Goal: Book appointment/travel/reservation

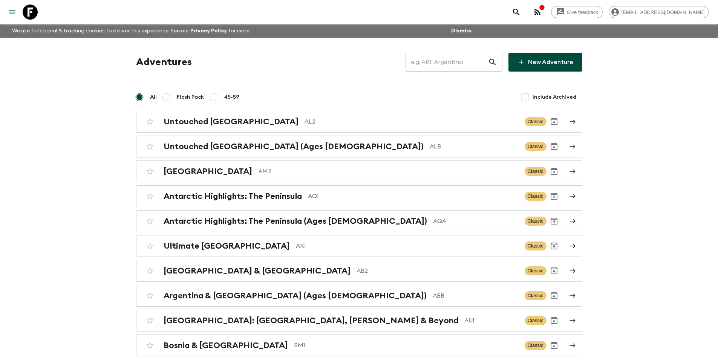
click at [448, 64] on input "text" at bounding box center [447, 62] width 83 height 21
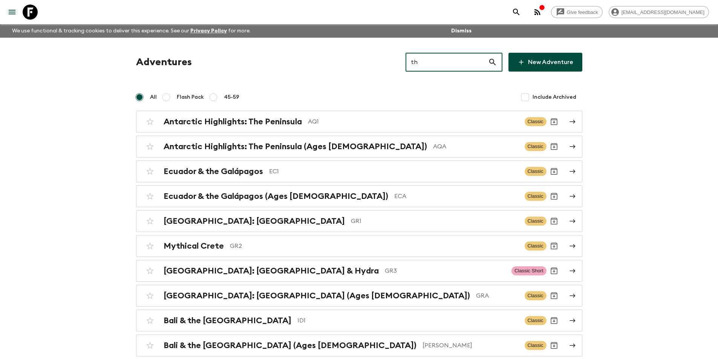
type input "th2"
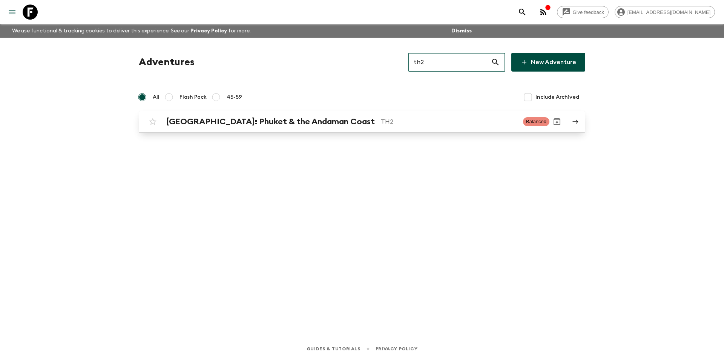
click at [423, 124] on p "TH2" at bounding box center [449, 121] width 136 height 9
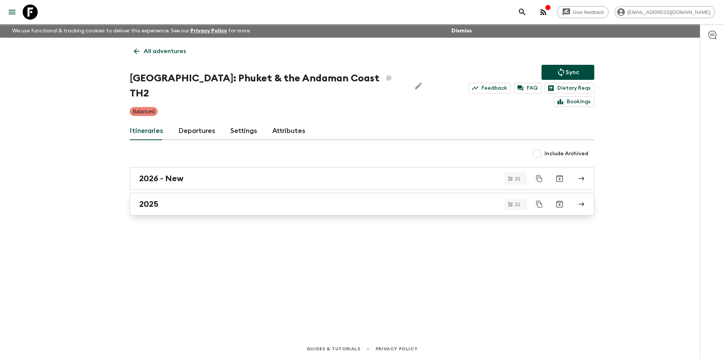
click at [216, 193] on link "2025" at bounding box center [362, 204] width 465 height 23
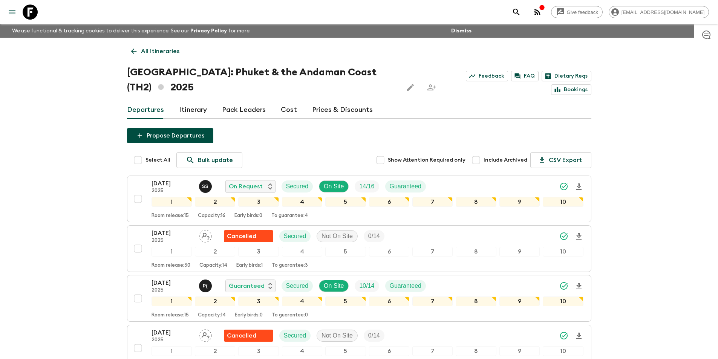
click at [281, 111] on link "Cost" at bounding box center [289, 110] width 16 height 18
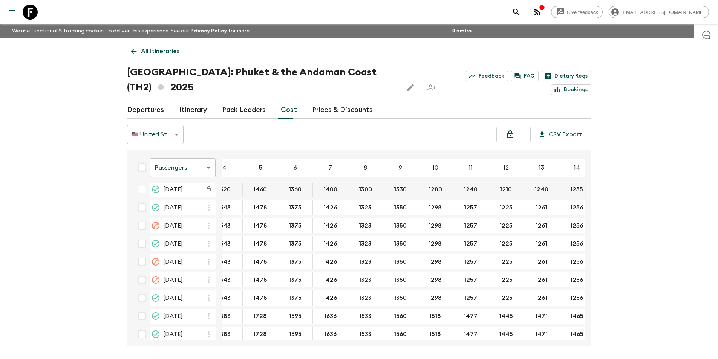
scroll to position [130, 25]
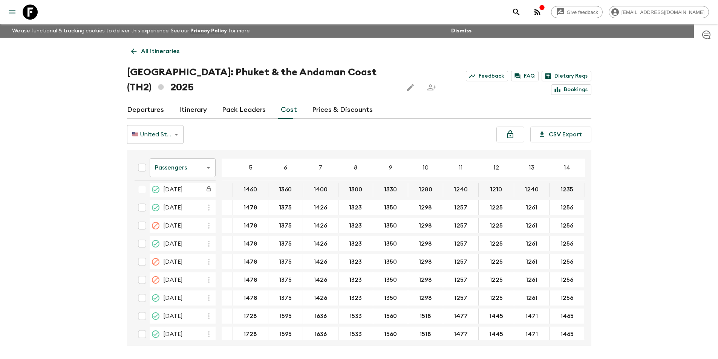
click at [172, 167] on body "Give feedback kavita@flashpack.com We use functional & tracking cookies to deli…" at bounding box center [359, 194] width 718 height 388
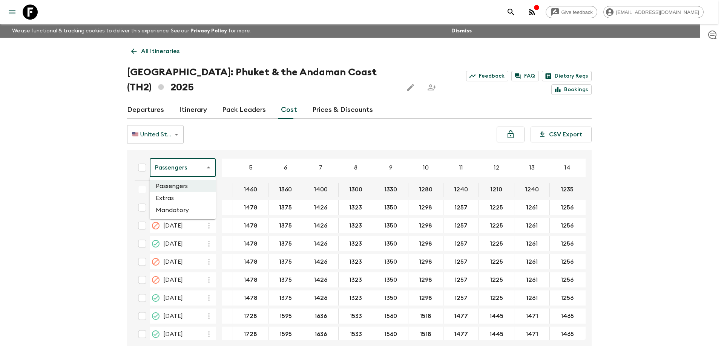
click at [186, 202] on li "Extras" at bounding box center [183, 198] width 66 height 12
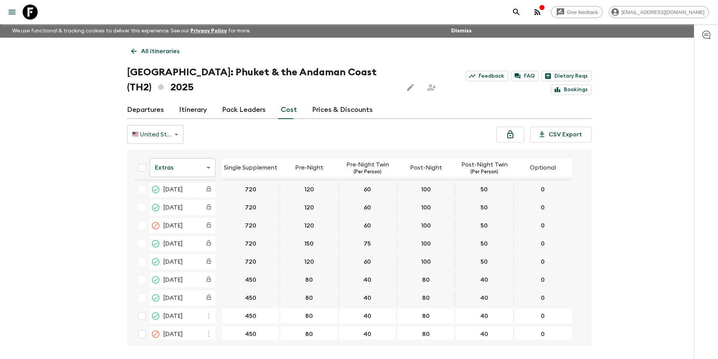
scroll to position [23, 0]
click at [163, 170] on body "Give feedback kavita@flashpack.com We use functional & tracking cookies to deli…" at bounding box center [359, 194] width 718 height 388
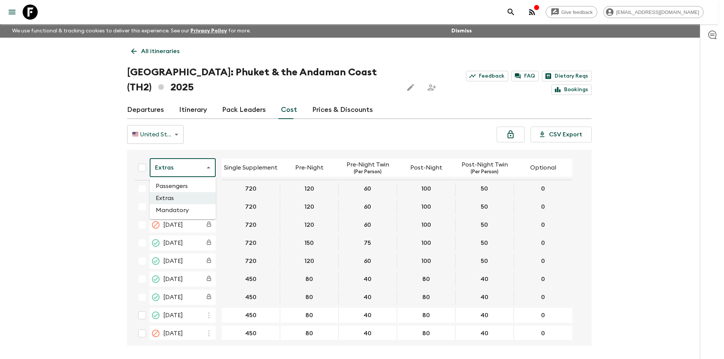
click at [179, 213] on li "Mandatory" at bounding box center [183, 210] width 66 height 12
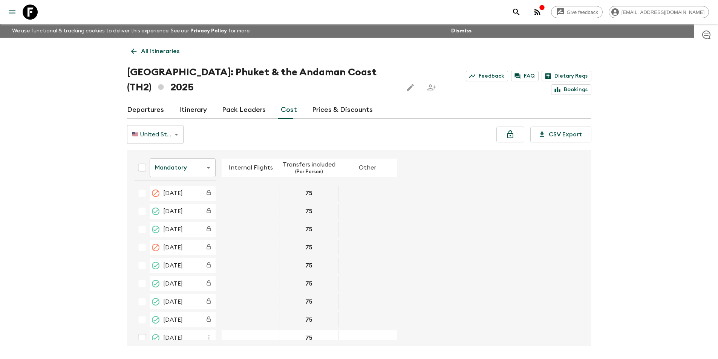
scroll to position [32, 0]
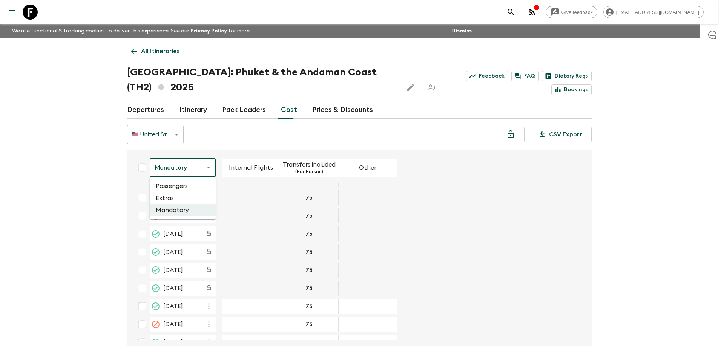
click at [186, 173] on body "Give feedback kavita@flashpack.com We use functional & tracking cookies to deli…" at bounding box center [362, 194] width 724 height 388
click at [186, 190] on li "Passengers" at bounding box center [183, 186] width 66 height 12
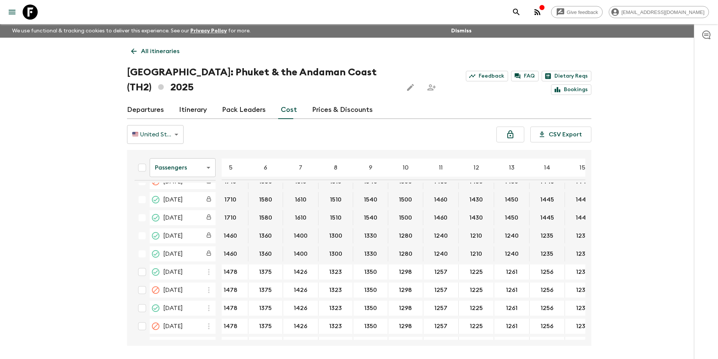
scroll to position [66, 51]
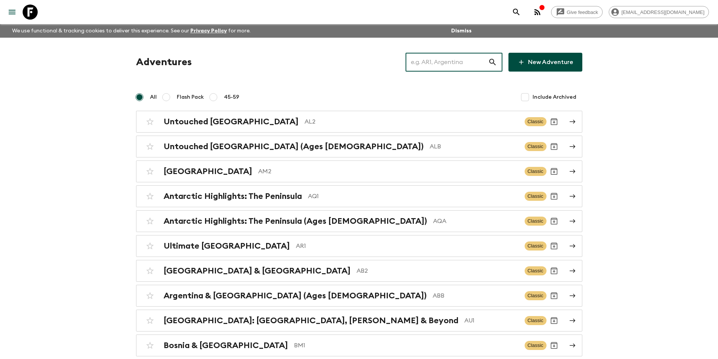
click at [466, 63] on input "text" at bounding box center [447, 62] width 83 height 21
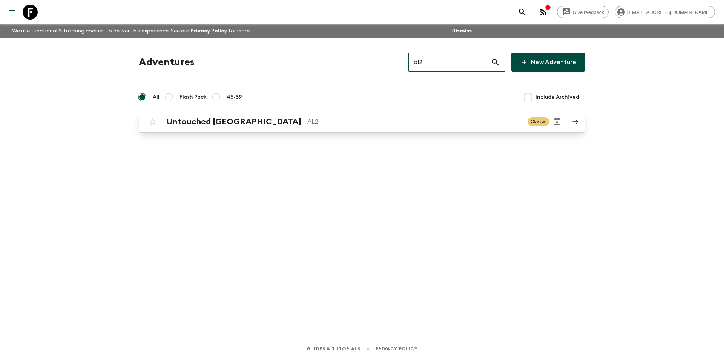
type input "al2"
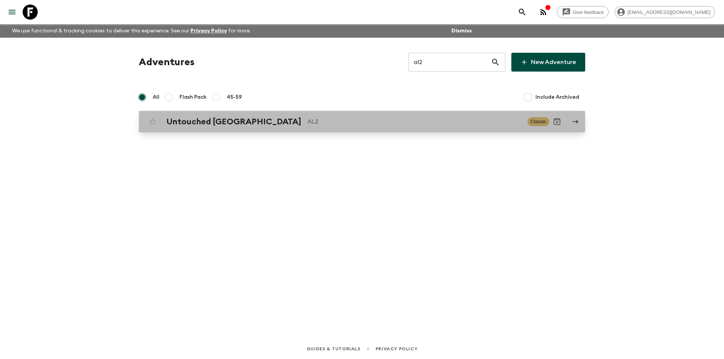
click at [260, 127] on div "Untouched Albania AL2 Classic" at bounding box center [347, 121] width 404 height 15
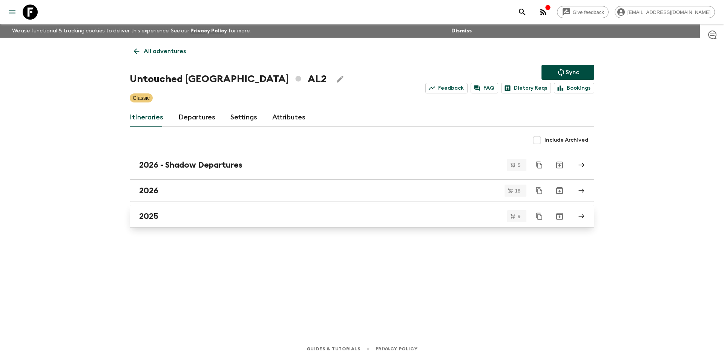
click at [227, 221] on div "2025" at bounding box center [354, 217] width 431 height 10
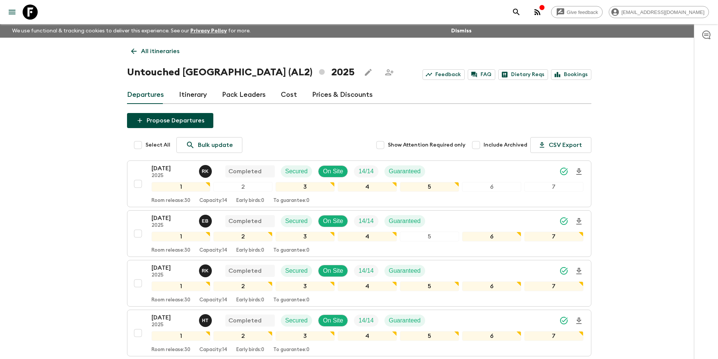
click at [32, 15] on icon at bounding box center [30, 12] width 15 height 15
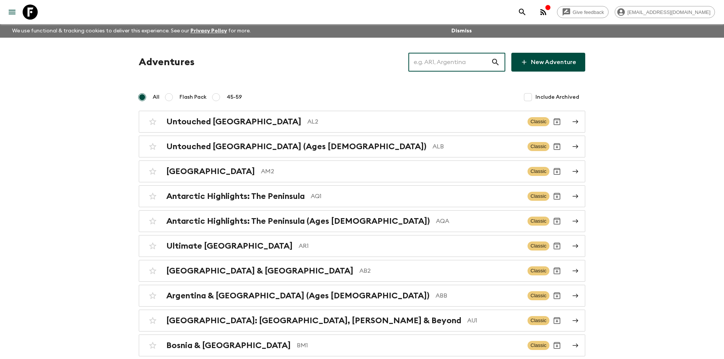
click at [471, 65] on input "text" at bounding box center [449, 62] width 83 height 21
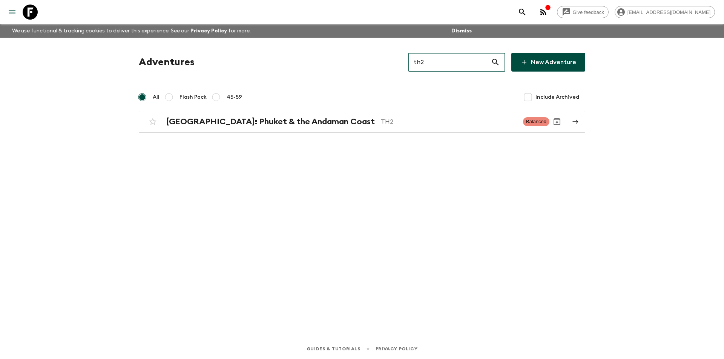
type input "th2"
click at [460, 110] on div "Adventures th2 ​ New Adventure All Flash Pack 45-59 Include Archived [GEOGRAPHI…" at bounding box center [362, 93] width 465 height 80
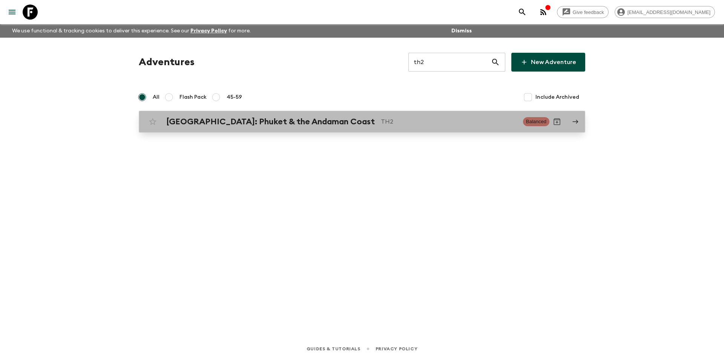
click at [454, 118] on p "TH2" at bounding box center [449, 121] width 136 height 9
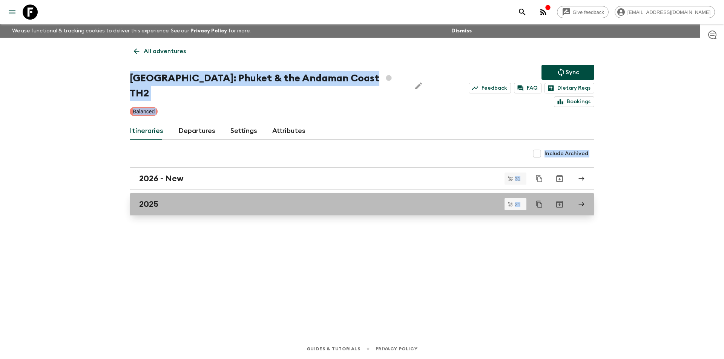
click at [207, 193] on link "2025" at bounding box center [362, 204] width 465 height 23
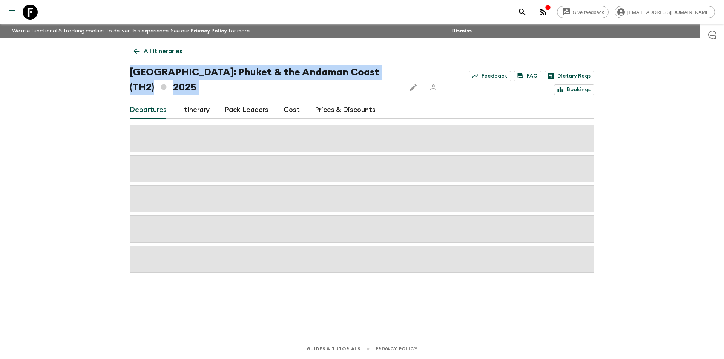
click at [50, 188] on div "Give feedback [EMAIL_ADDRESS][DOMAIN_NAME] We use functional & tracking cookies…" at bounding box center [362, 179] width 724 height 359
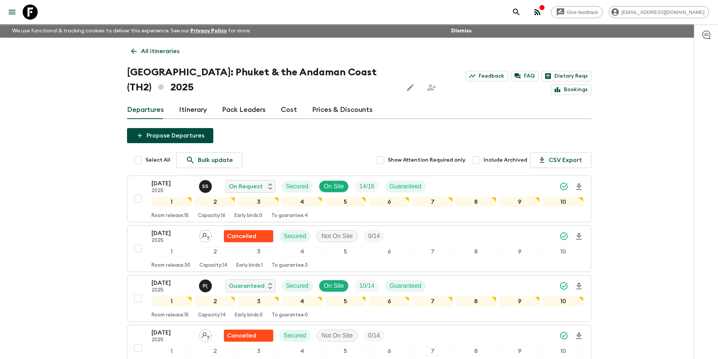
click at [152, 194] on div "[DATE] 2025 S S On Request Secured On Site 14 / 16 Guaranteed 1 2 3 4 5 6 7 8 9…" at bounding box center [368, 199] width 432 height 40
